Goal: Navigation & Orientation: Go to known website

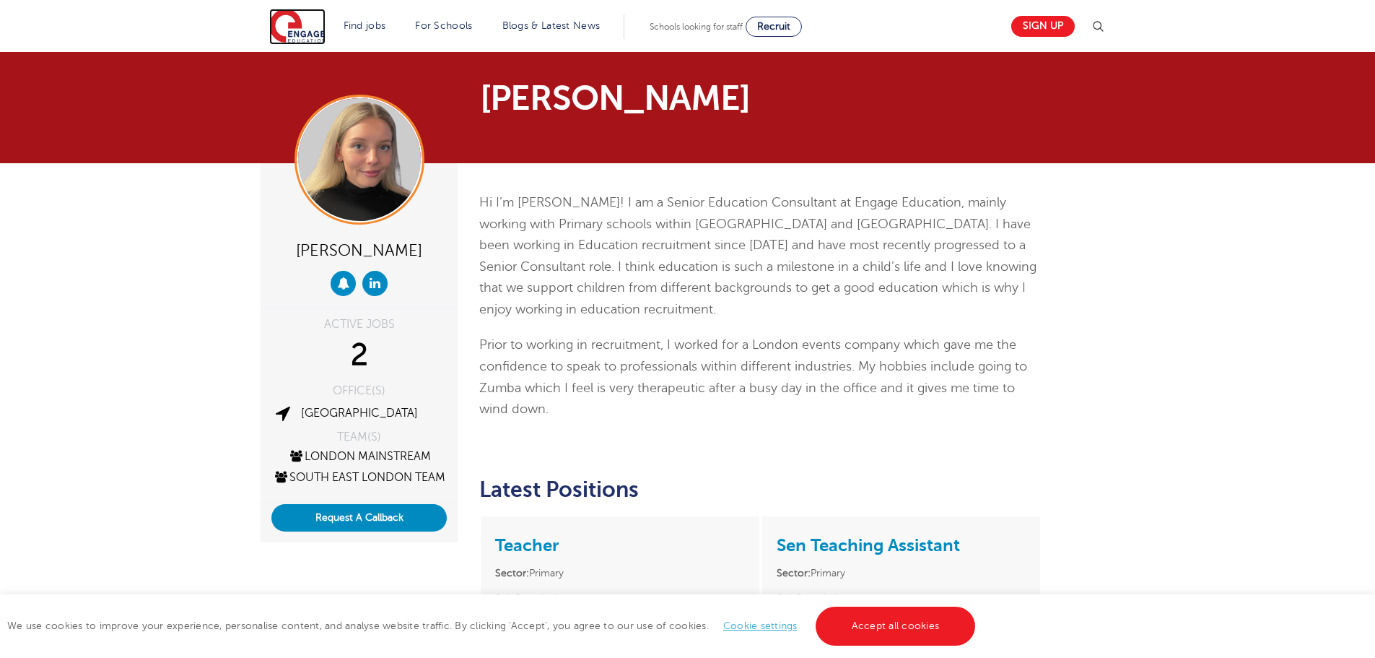
click at [310, 25] on img at bounding box center [297, 27] width 56 height 36
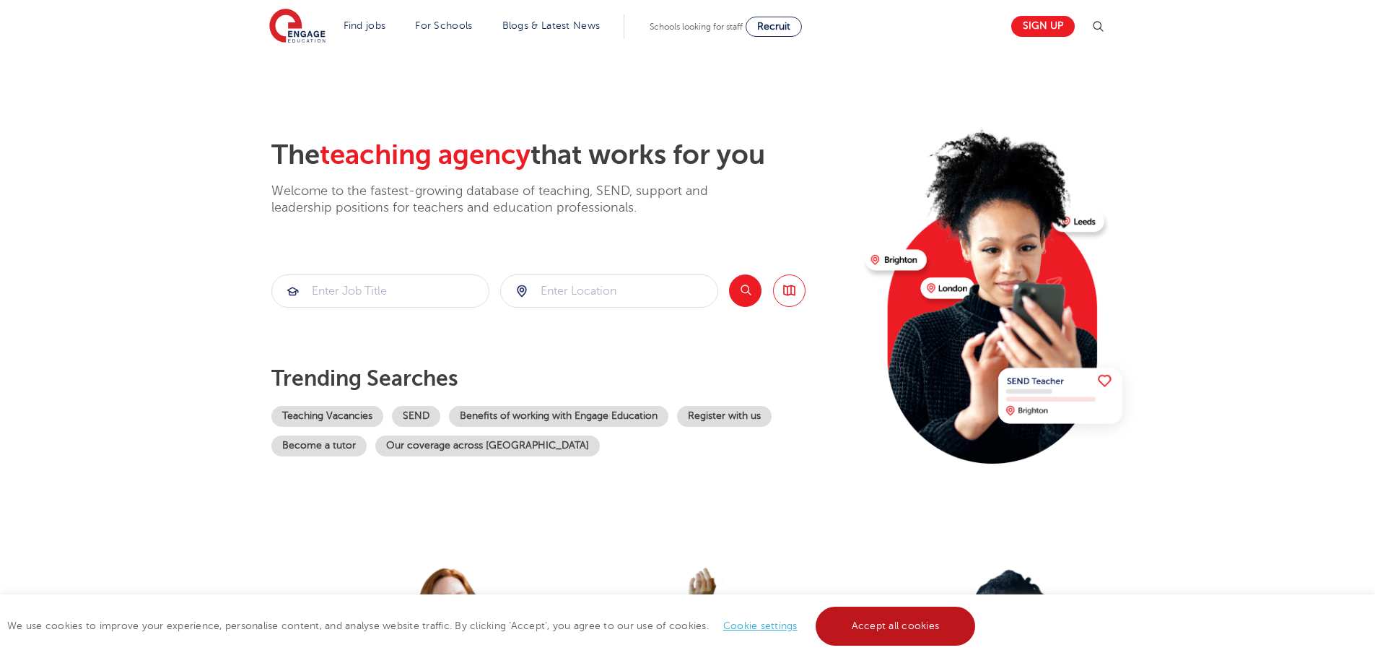
click at [842, 625] on link "Accept all cookies" at bounding box center [896, 625] width 160 height 39
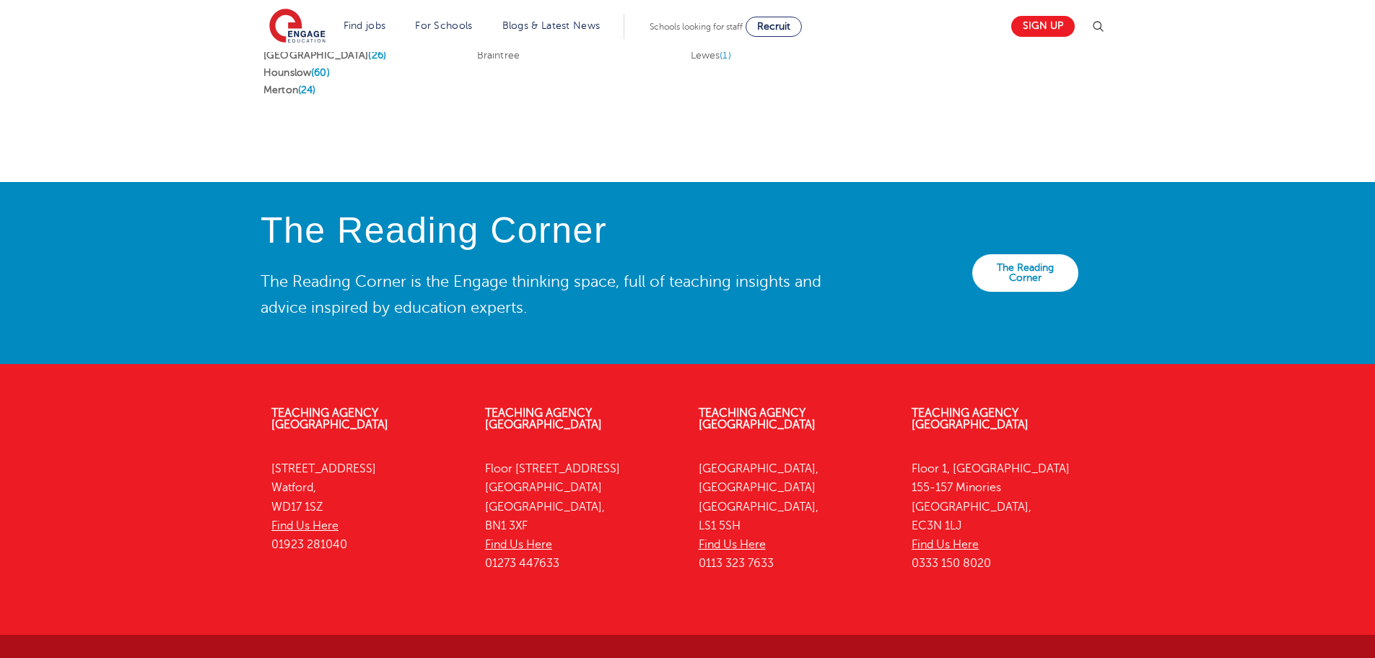
scroll to position [3165, 0]
